Goal: Information Seeking & Learning: Understand process/instructions

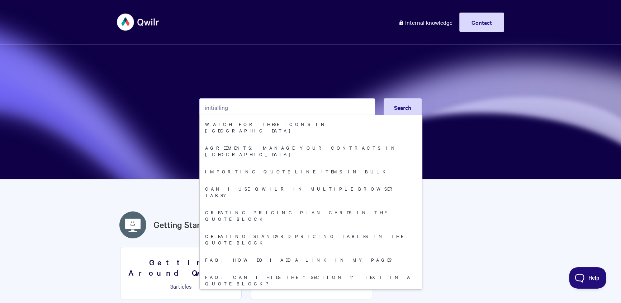
type input "initialling"
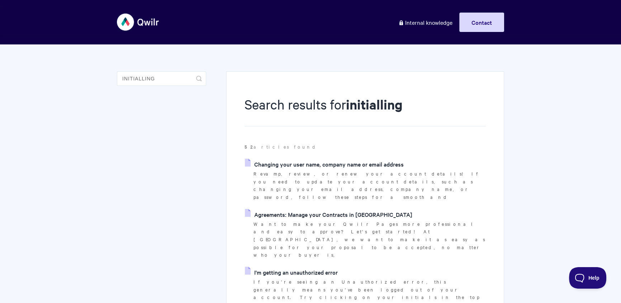
click at [295, 209] on link "Agreements: Manage your Contracts in [GEOGRAPHIC_DATA]" at bounding box center [328, 214] width 167 height 11
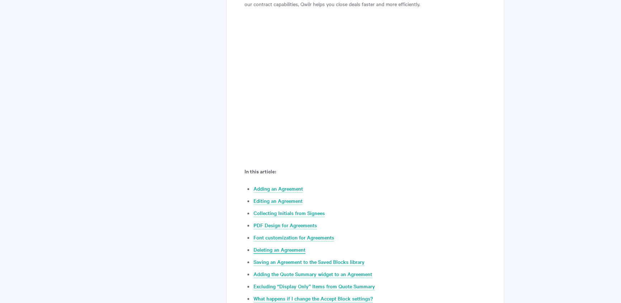
scroll to position [321, 0]
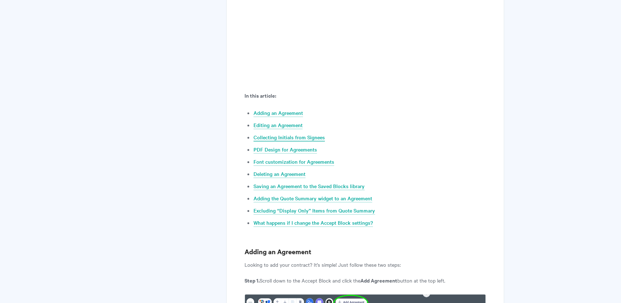
click at [305, 134] on link "Collecting Initials from Signees" at bounding box center [288, 137] width 71 height 8
